Goal: Transaction & Acquisition: Obtain resource

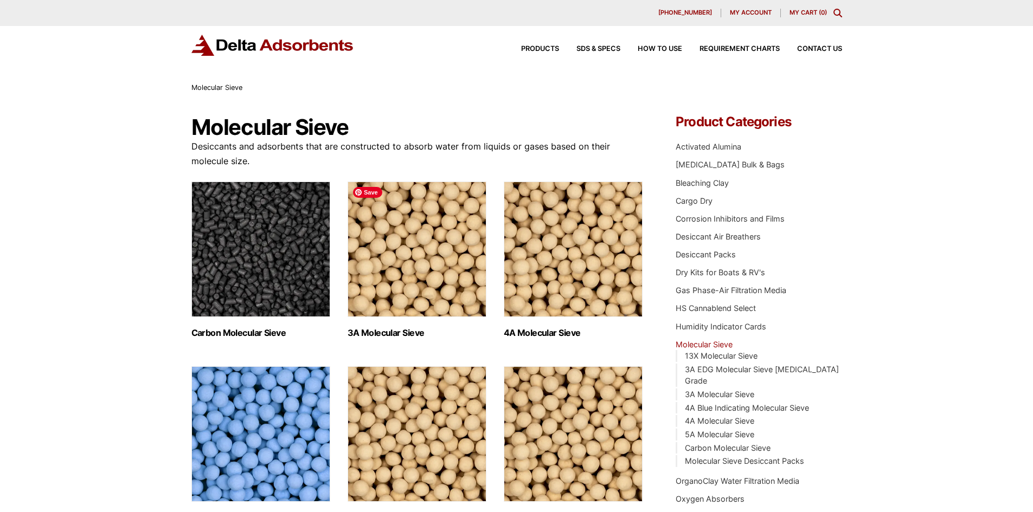
click at [395, 219] on img "Visit product category 3A Molecular Sieve" at bounding box center [417, 250] width 139 height 136
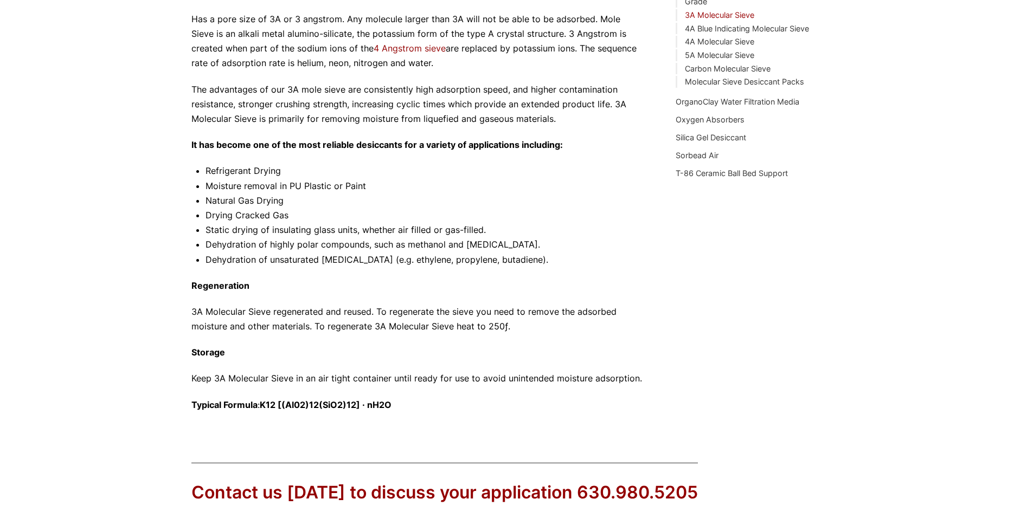
scroll to position [553, 0]
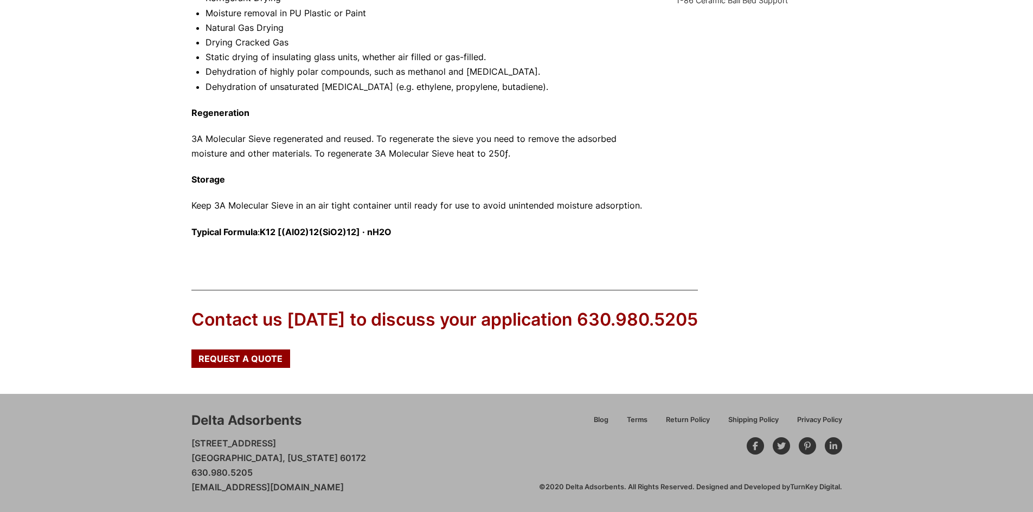
click at [216, 357] on span "Request a Quote" at bounding box center [240, 359] width 84 height 9
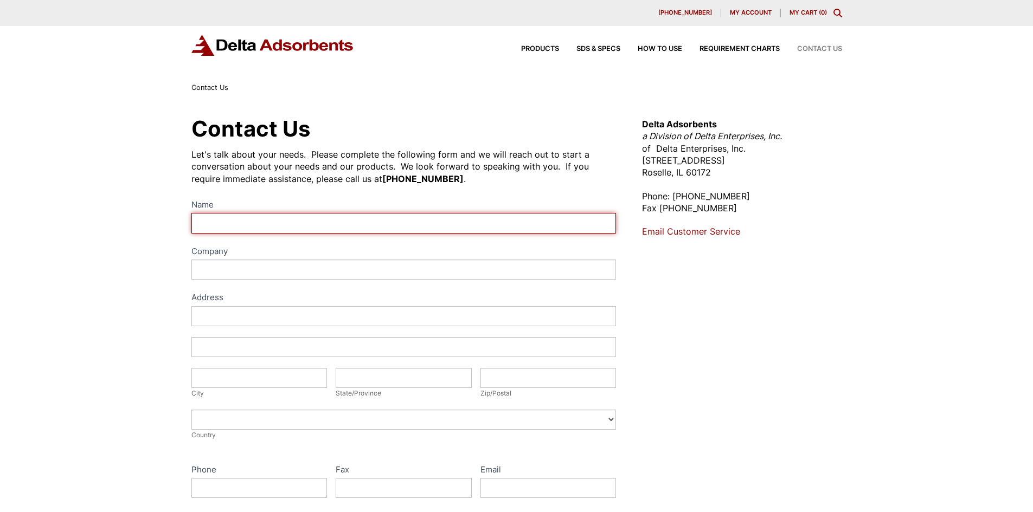
click at [332, 222] on input "Name" at bounding box center [403, 223] width 425 height 20
type input "Kenneth Graham"
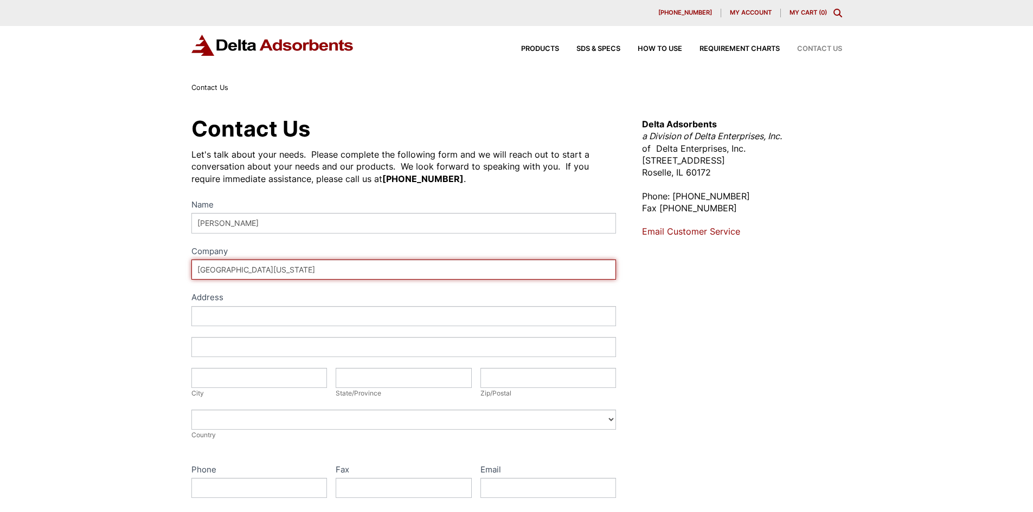
type input "University of Kentucky"
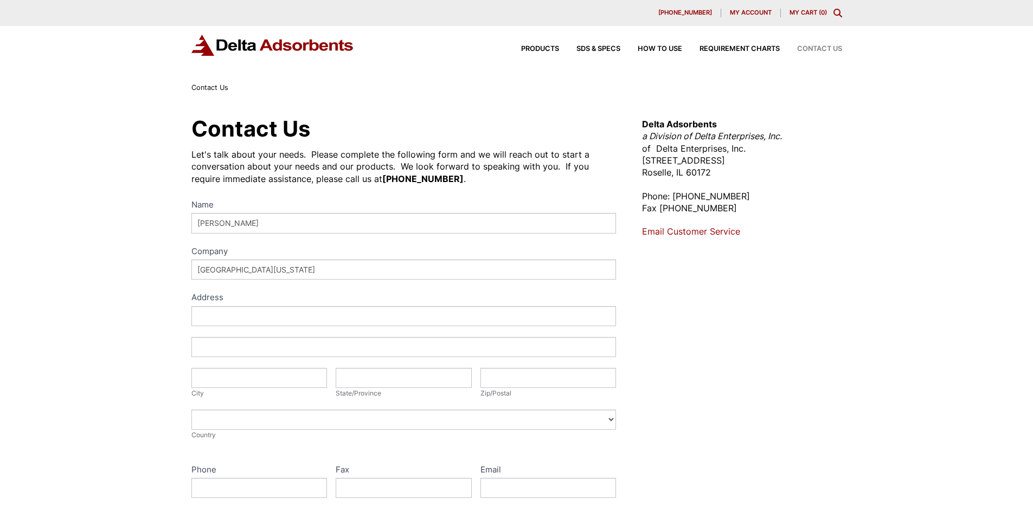
click at [120, 296] on div "Contact Us Let's talk about your needs. Please complete the following form and …" at bounding box center [516, 392] width 1033 height 596
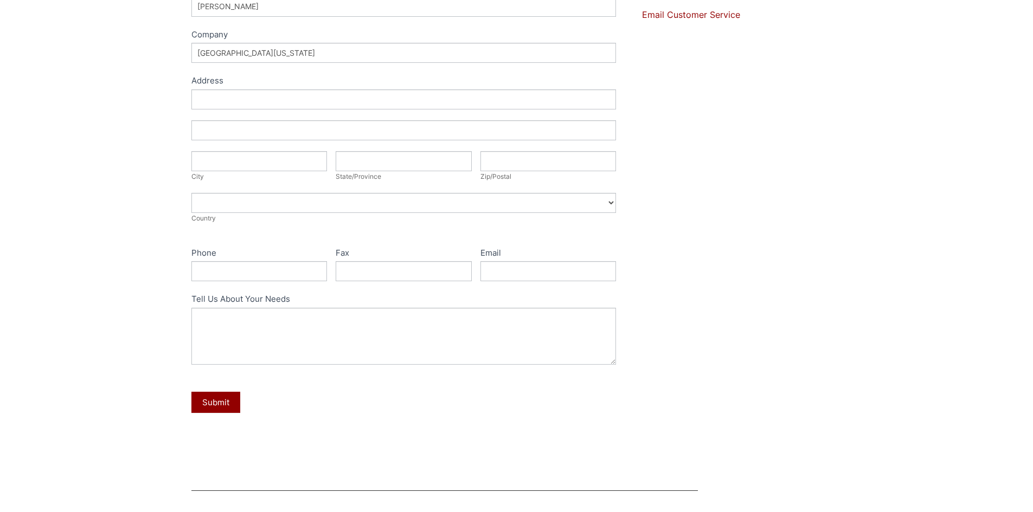
scroll to position [163, 0]
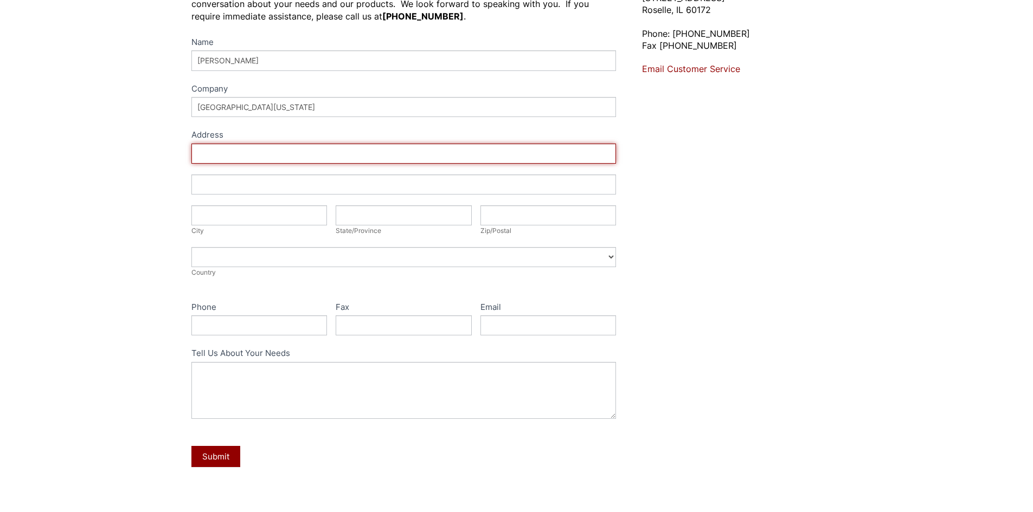
click at [290, 157] on input "Address" at bounding box center [403, 154] width 425 height 20
type input "Chemistry-Physics Bldg rm 110"
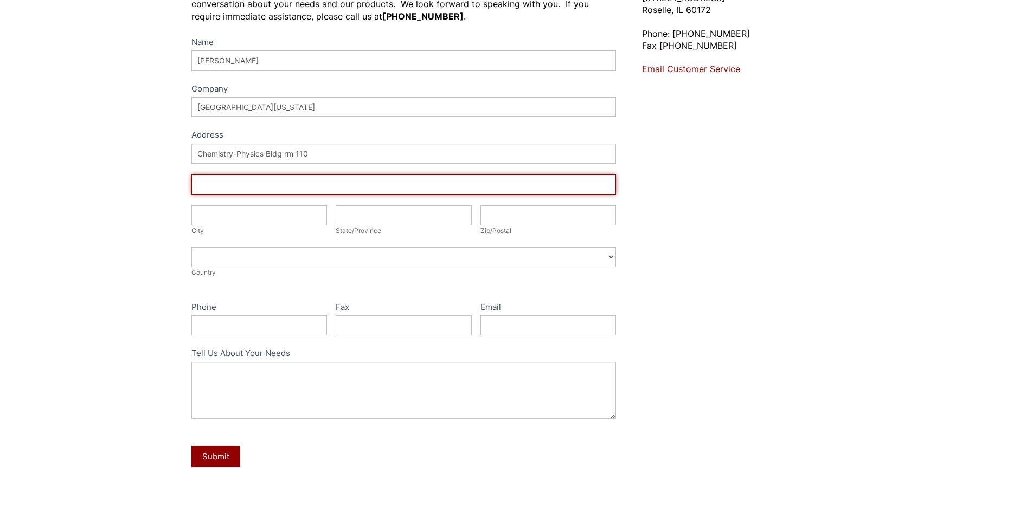
type input "505 Rose St."
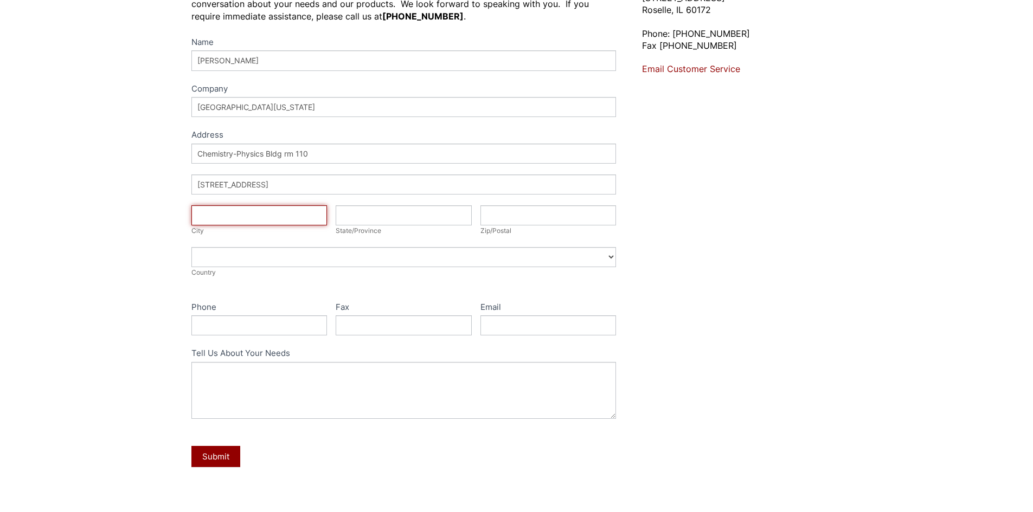
type input "Lexington"
type input "Kentucky"
type input "40506"
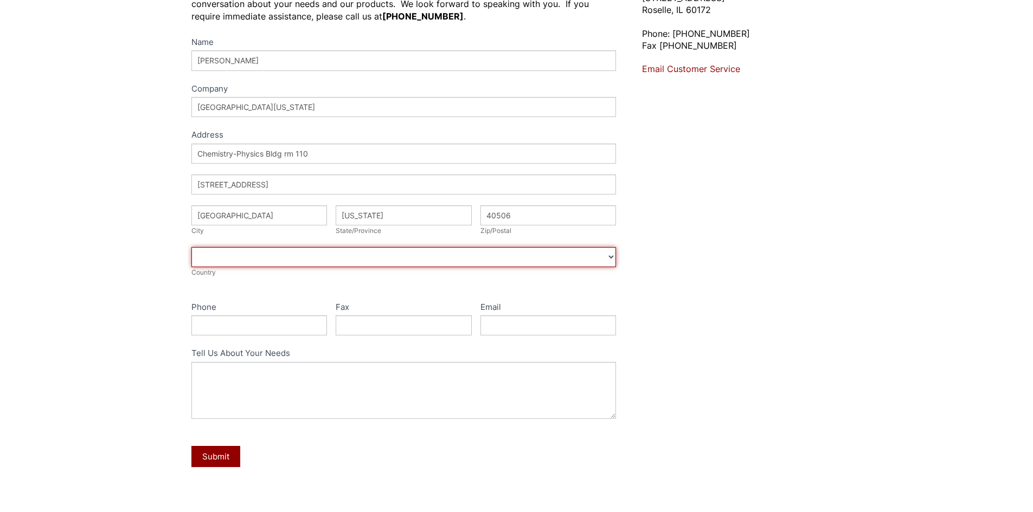
select select "United States"
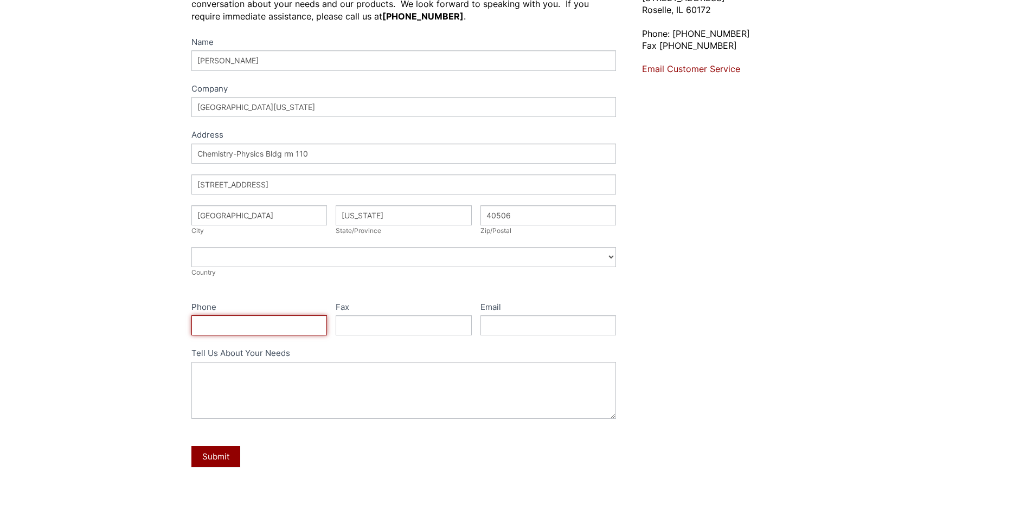
type input "8592183736"
type input "kenneth.graham@uky.edu"
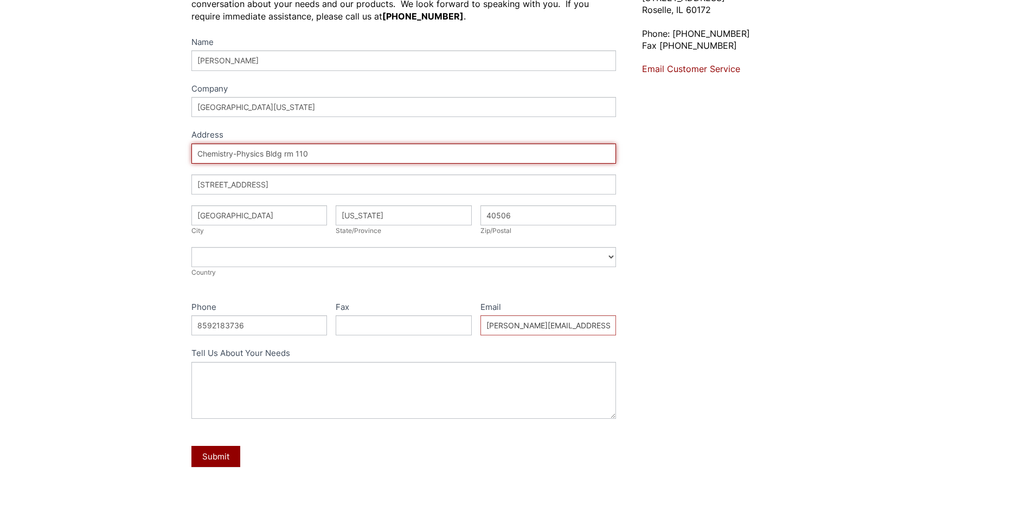
drag, startPoint x: 339, startPoint y: 154, endPoint x: 285, endPoint y: 158, distance: 54.4
click at [285, 158] on input "Chemistry-Physics Bldg rm 110" at bounding box center [403, 154] width 425 height 20
type input "Chemistry-Physics Bldg"
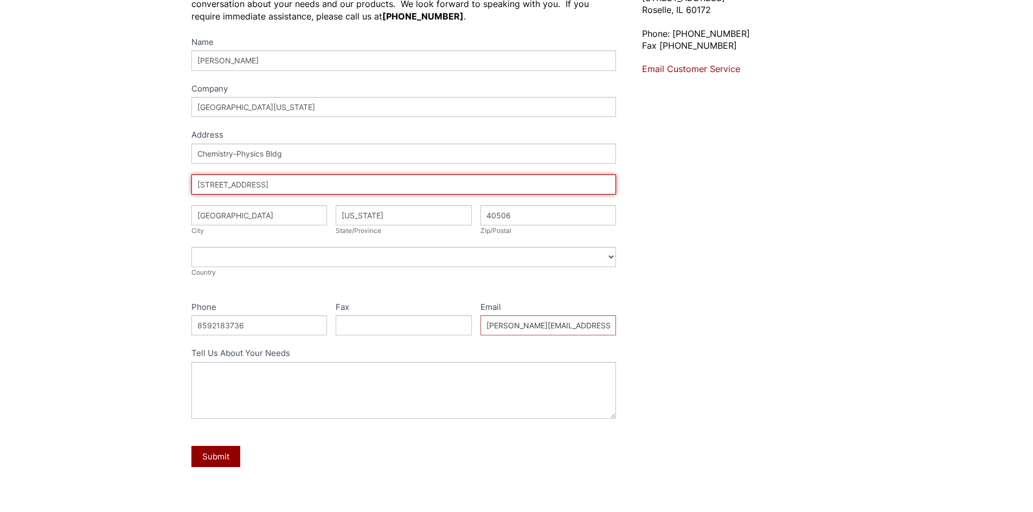
click at [407, 186] on input "505 Rose St." at bounding box center [403, 185] width 425 height 20
drag, startPoint x: 419, startPoint y: 180, endPoint x: 74, endPoint y: 187, distance: 344.4
click at [74, 187] on div "Contact Us Let's talk about your needs. Please complete the following form and …" at bounding box center [516, 229] width 1033 height 596
paste input "506 Library Drive"
type input "506 Library Drive"
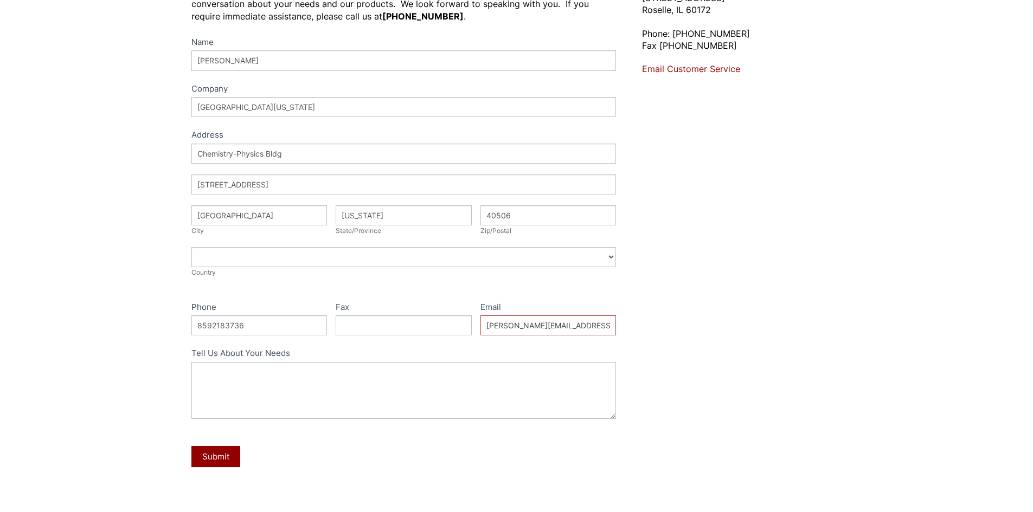
click at [145, 253] on div "Contact Us Let's talk about your needs. Please complete the following form and …" at bounding box center [516, 229] width 1033 height 596
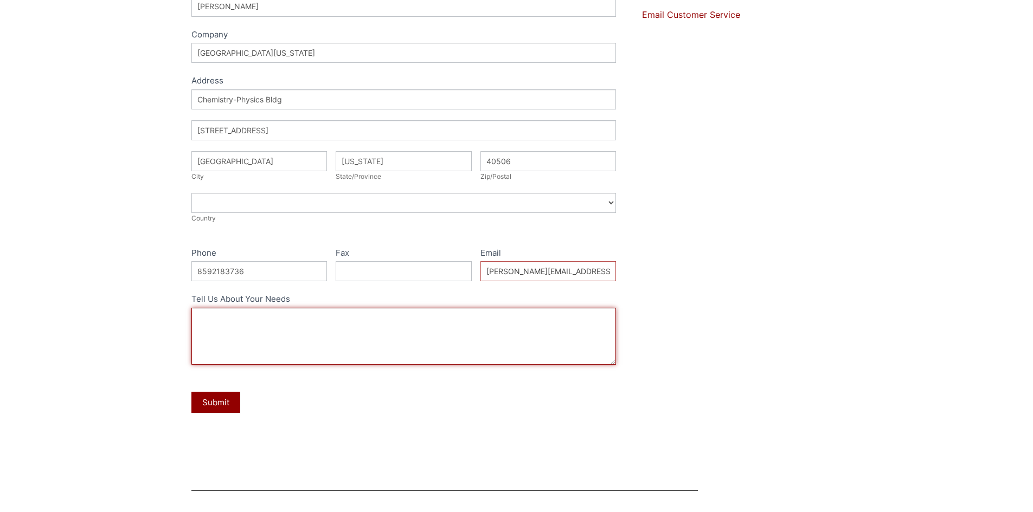
click at [268, 343] on textarea "Tell Us About Your Needs" at bounding box center [403, 336] width 425 height 57
paste textarea "3A 8X12 Molecular Sieve Desiccant"
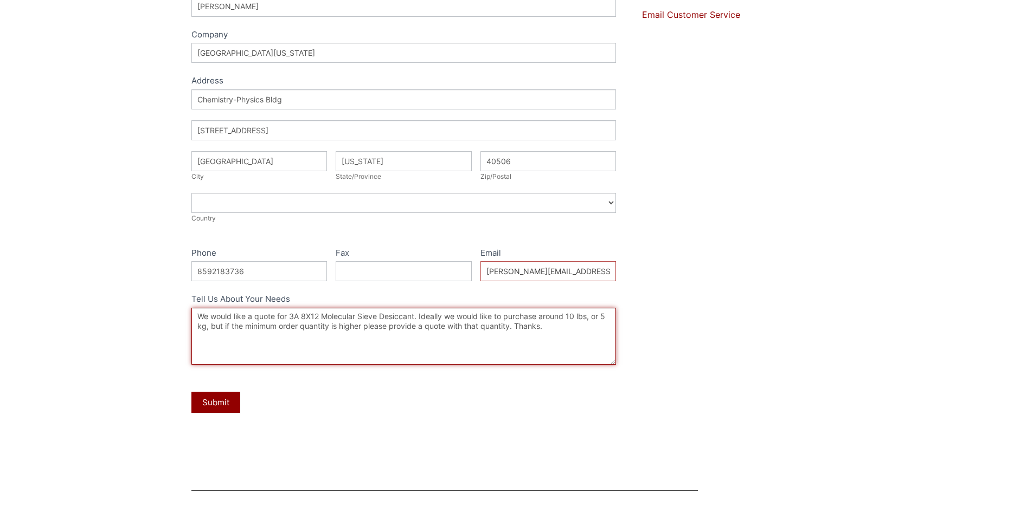
type textarea "We would like a quote for 3A 8X12 Molecular Sieve Desiccant. Ideally we would l…"
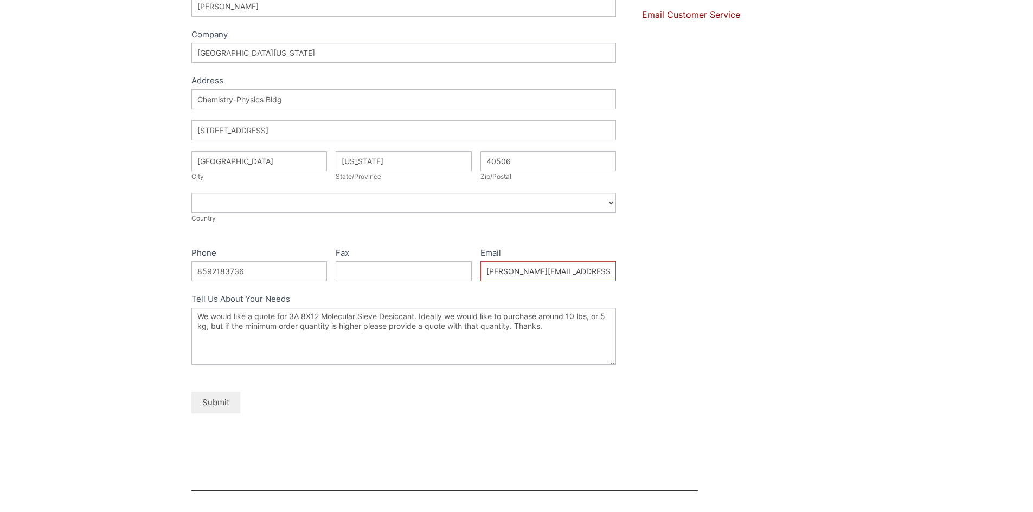
click at [208, 403] on button "Submit" at bounding box center [215, 402] width 49 height 21
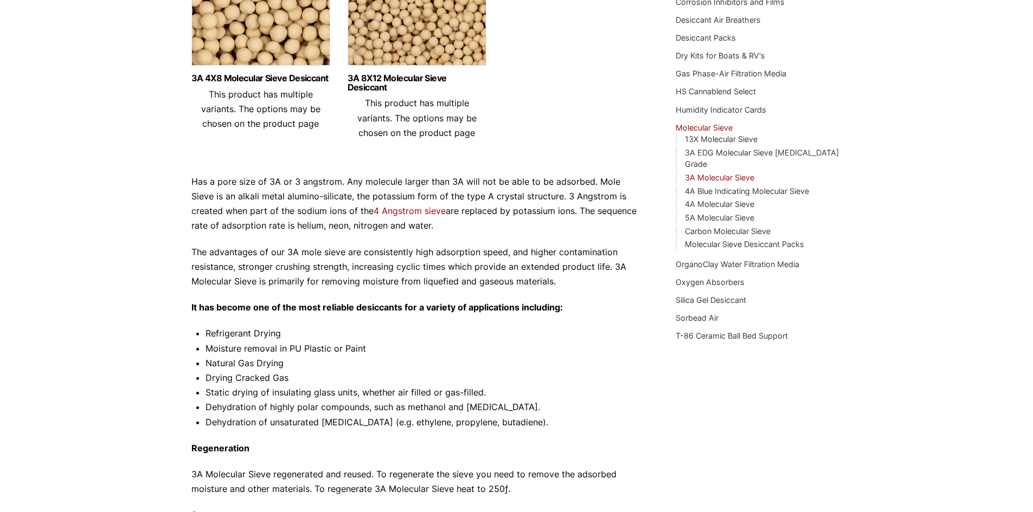
scroll to position [163, 0]
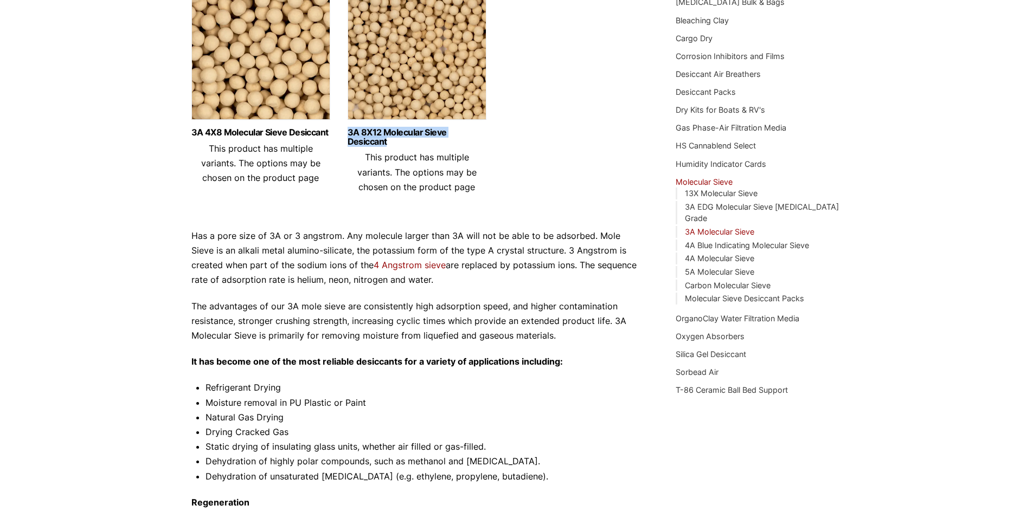
drag, startPoint x: 343, startPoint y: 130, endPoint x: 391, endPoint y: 143, distance: 50.1
click at [391, 143] on ul "3A 4X8 Molecular Sieve Desiccant This product has multiple variants. The option…" at bounding box center [417, 96] width 452 height 213
copy link "3A 8X12 Molecular Sieve Desiccant"
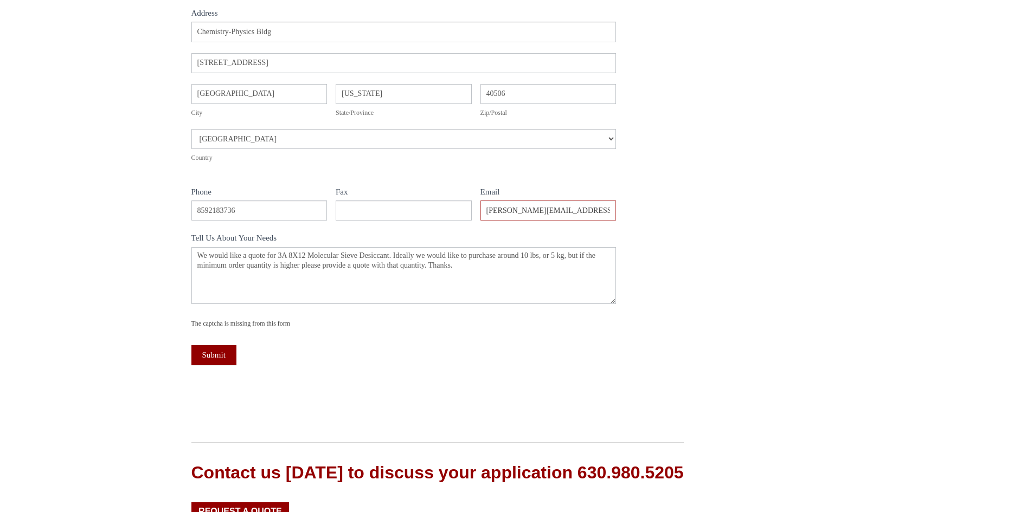
scroll to position [380, 0]
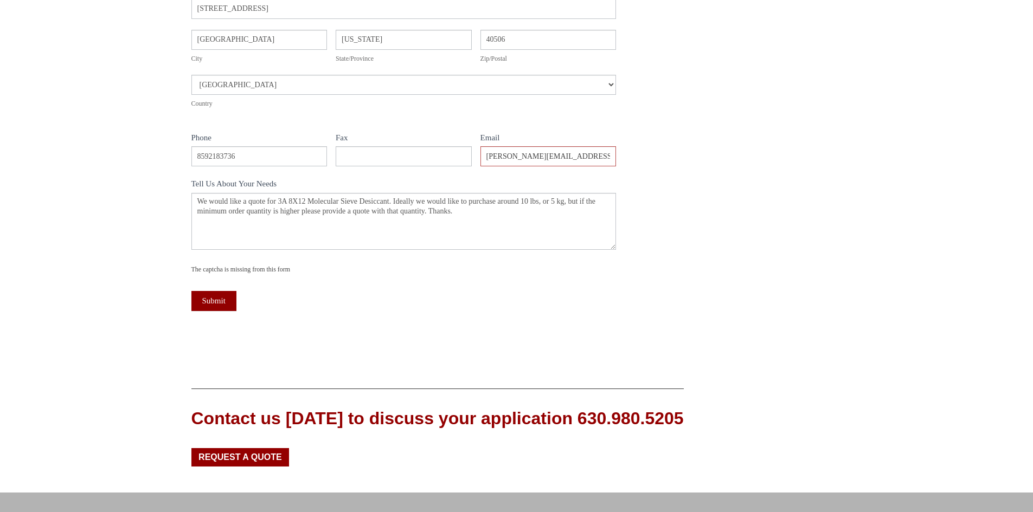
click at [241, 272] on div "The captcha is missing from this form" at bounding box center [403, 269] width 425 height 11
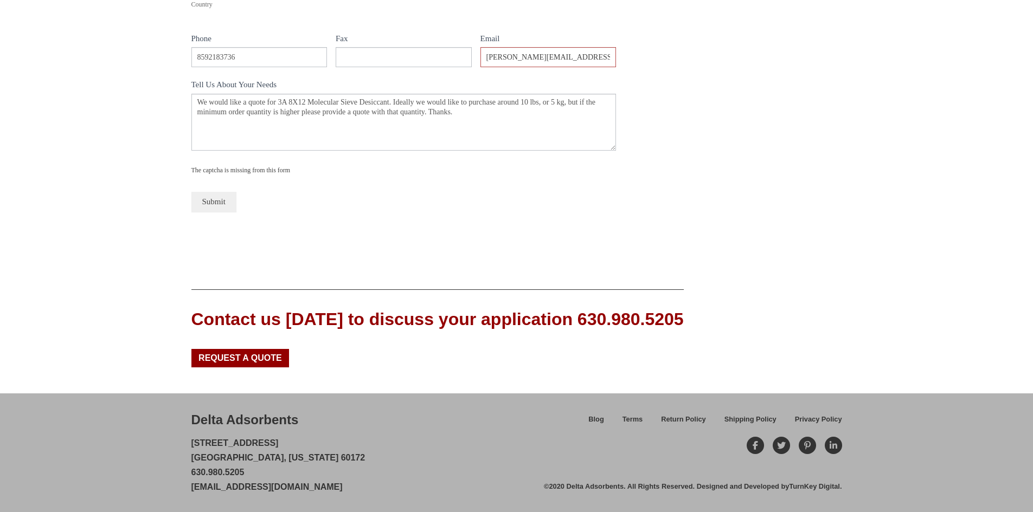
click at [224, 198] on button "Submit" at bounding box center [213, 202] width 45 height 20
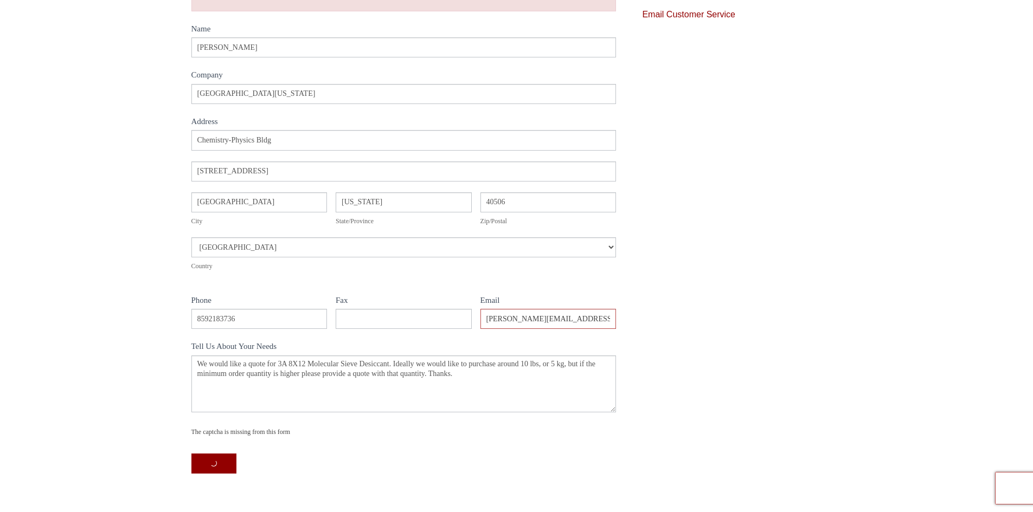
scroll to position [380, 0]
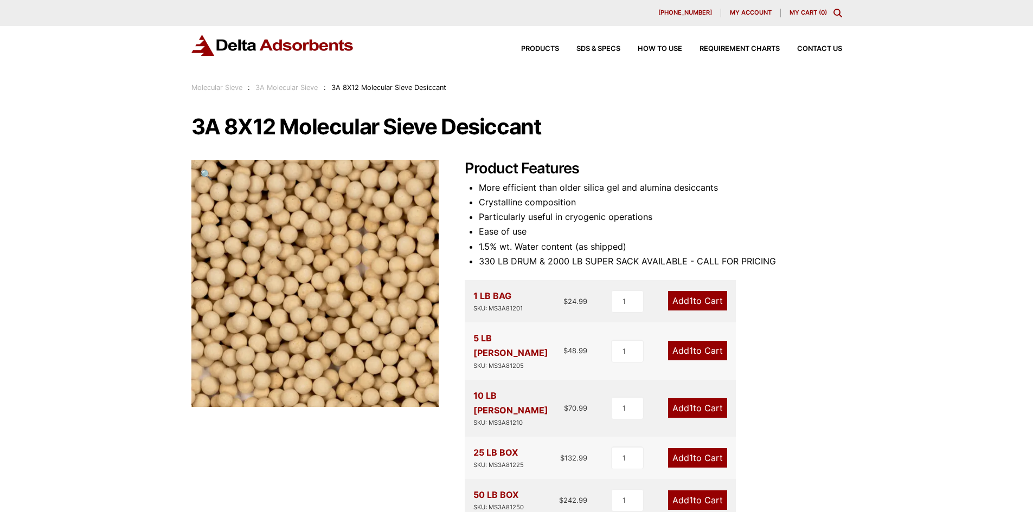
click at [523, 418] on div "SKU: MS3A81210" at bounding box center [518, 423] width 91 height 10
drag, startPoint x: 523, startPoint y: 395, endPoint x: 490, endPoint y: 397, distance: 33.2
click at [490, 418] on div "SKU: MS3A81210" at bounding box center [518, 423] width 91 height 10
copy div "MS3A81210"
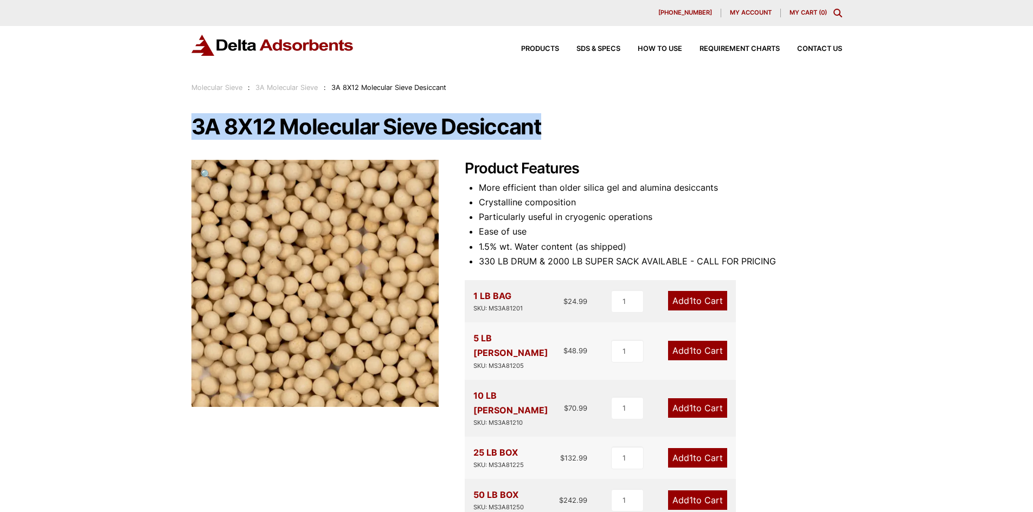
drag, startPoint x: 555, startPoint y: 130, endPoint x: 190, endPoint y: 153, distance: 365.7
click at [190, 153] on div "Our website has detected that you are using an outdated browser that will preve…" at bounding box center [516, 504] width 1033 height 1008
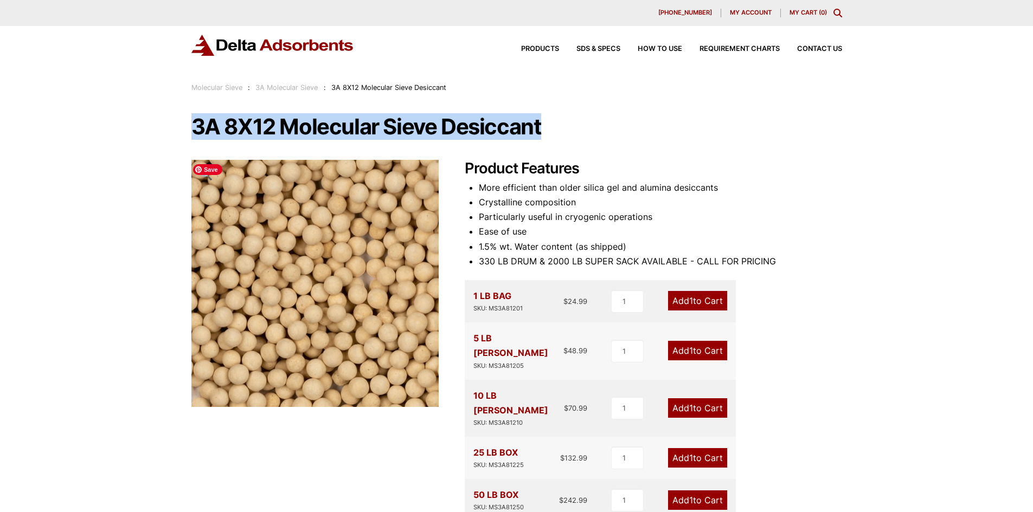
copy h1 "3A 8X12 Molecular Sieve Desiccant"
